Goal: Information Seeking & Learning: Learn about a topic

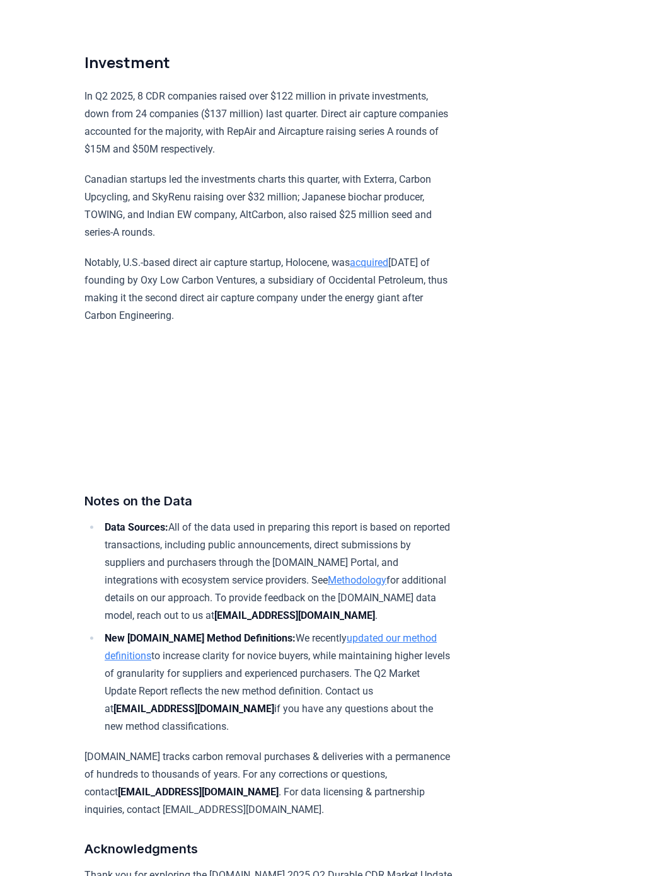
scroll to position [7503, 0]
click at [431, 633] on link "updated our method definitions" at bounding box center [271, 648] width 332 height 30
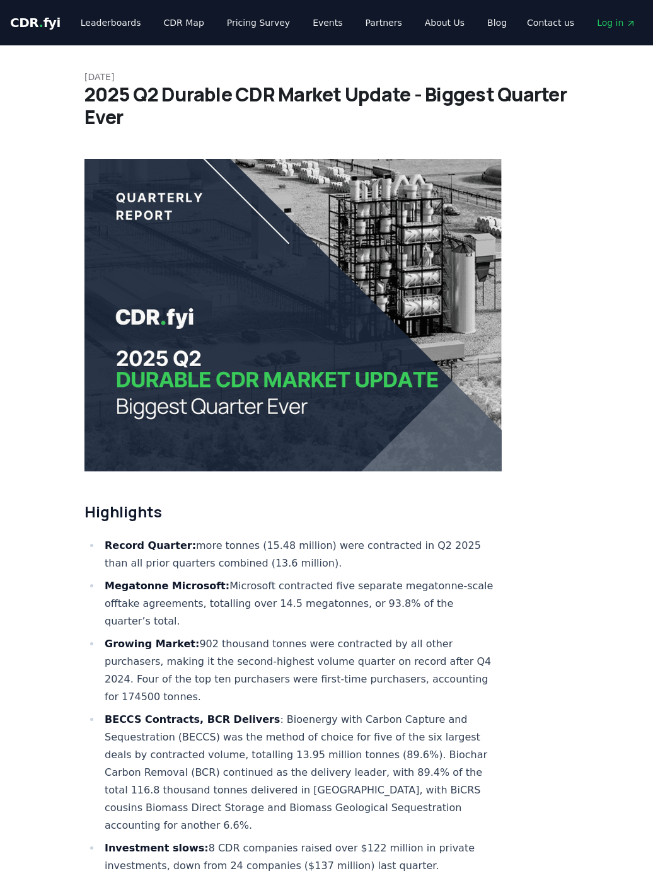
scroll to position [7618, 0]
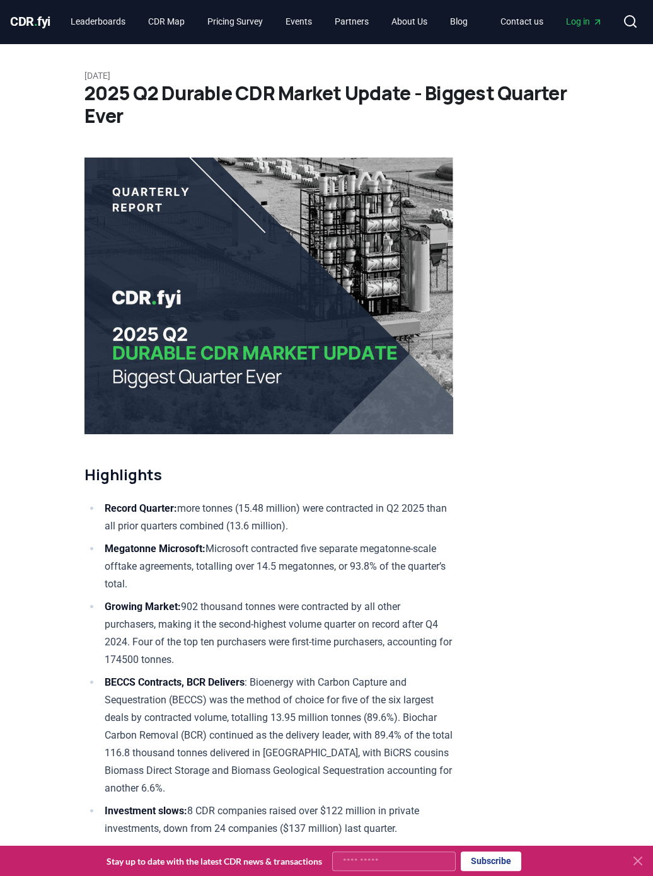
scroll to position [0, 0]
